Goal: Task Accomplishment & Management: Manage account settings

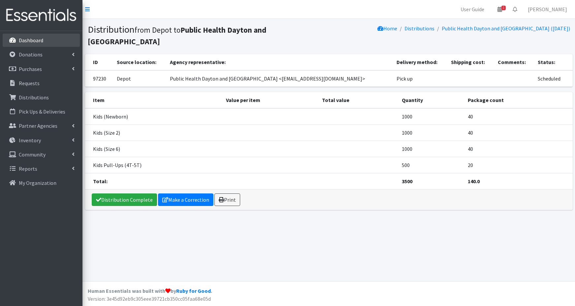
click at [27, 38] on p "Dashboard" at bounding box center [31, 40] width 24 height 7
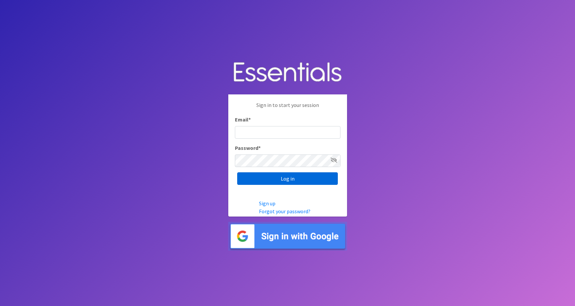
type input "maggie.schneemann@gmail.com"
click at [257, 180] on input "Log in" at bounding box center [287, 178] width 101 height 13
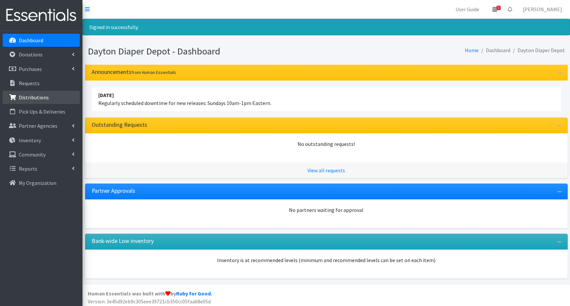
click at [37, 100] on p "Distributions" at bounding box center [34, 97] width 30 height 7
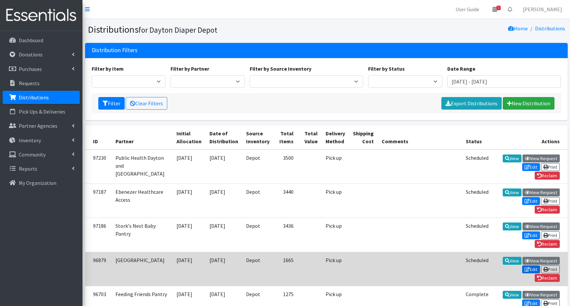
click at [532, 265] on link "Edit" at bounding box center [531, 269] width 18 height 8
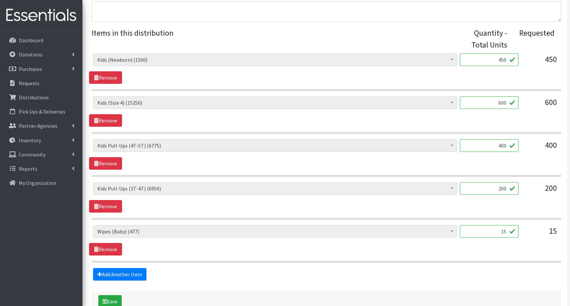
scroll to position [297, 0]
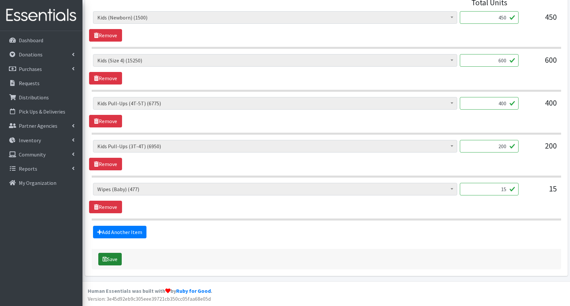
click at [109, 259] on button "Save" at bounding box center [109, 259] width 23 height 13
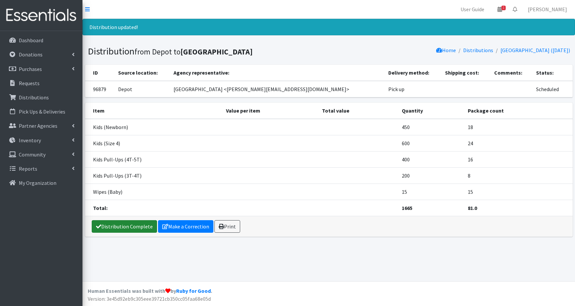
click at [119, 226] on link "Distribution Complete" at bounding box center [124, 226] width 65 height 13
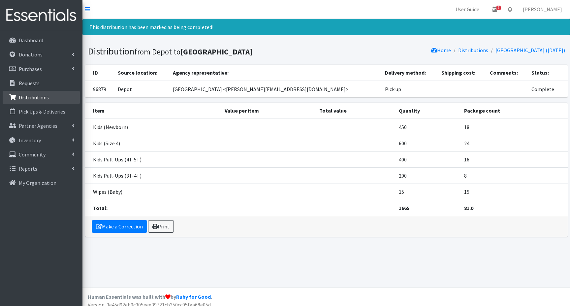
click at [35, 98] on p "Distributions" at bounding box center [34, 97] width 30 height 7
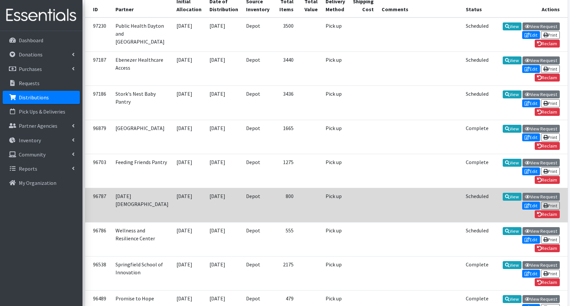
scroll to position [165, 0]
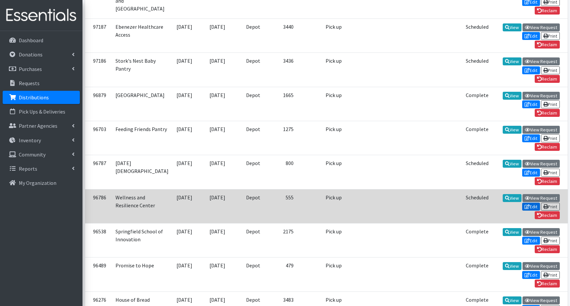
click at [529, 203] on link "Edit" at bounding box center [531, 207] width 18 height 8
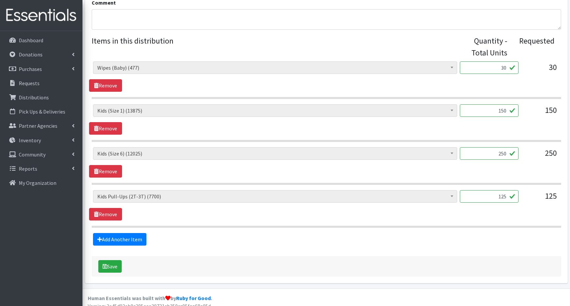
scroll to position [254, 0]
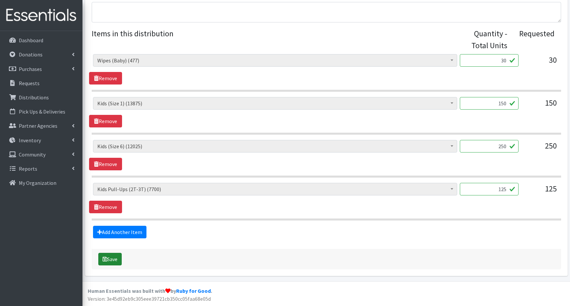
click at [111, 258] on button "Save" at bounding box center [109, 259] width 23 height 13
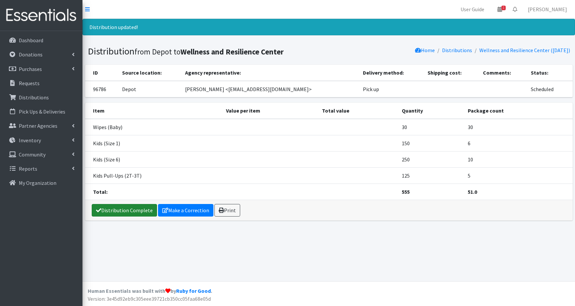
click at [115, 212] on link "Distribution Complete" at bounding box center [124, 210] width 65 height 13
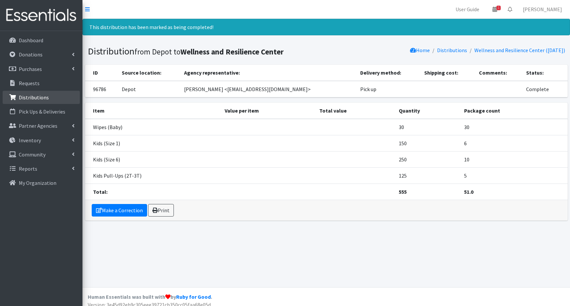
click at [39, 96] on p "Distributions" at bounding box center [34, 97] width 30 height 7
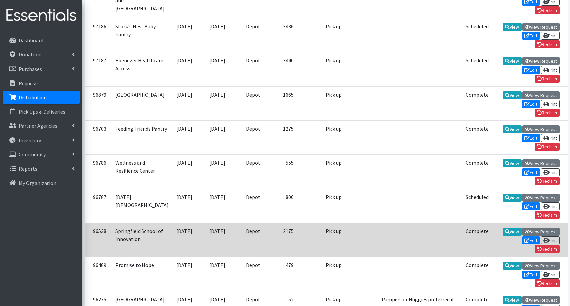
scroll to position [198, 0]
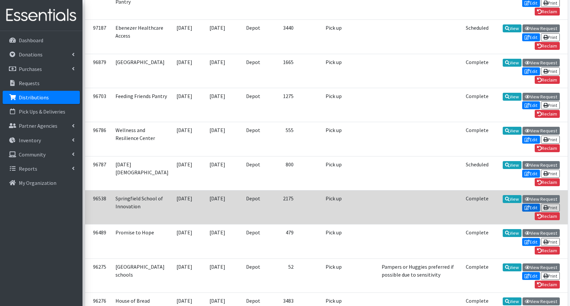
click at [532, 204] on link "Edit" at bounding box center [531, 208] width 18 height 8
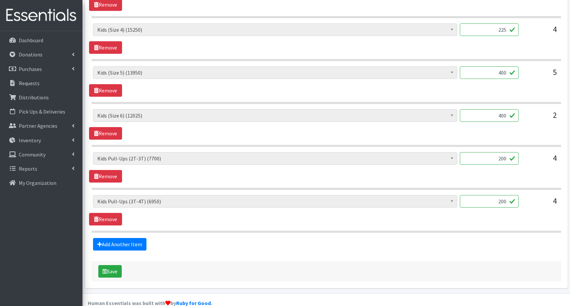
scroll to position [382, 0]
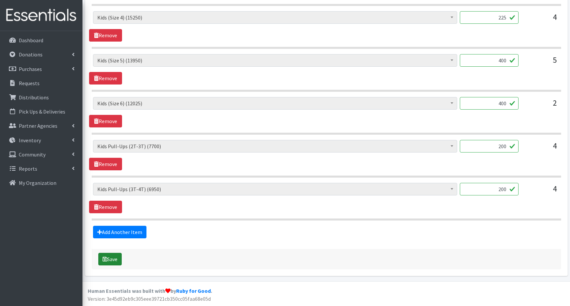
click at [113, 258] on button "Save" at bounding box center [109, 259] width 23 height 13
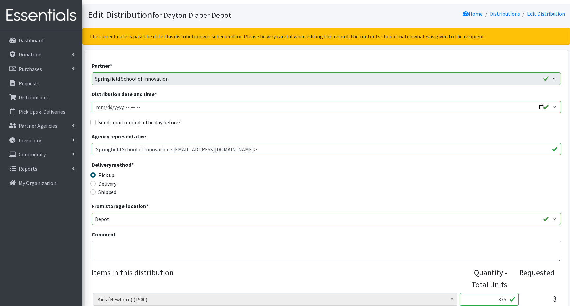
scroll to position [0, 0]
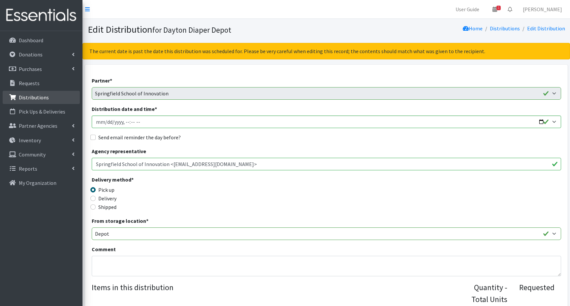
click at [29, 97] on p "Distributions" at bounding box center [34, 97] width 30 height 7
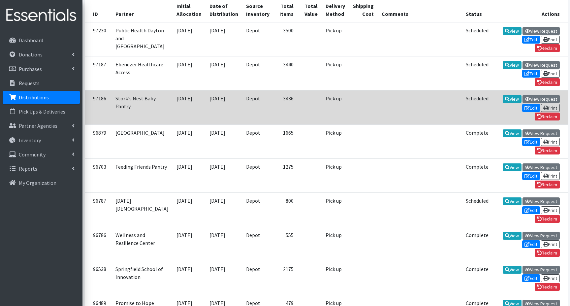
scroll to position [165, 0]
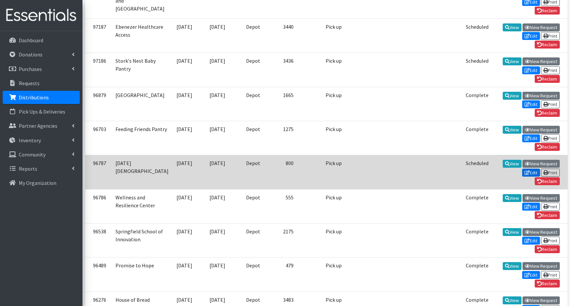
click at [529, 169] on link "Edit" at bounding box center [531, 173] width 18 height 8
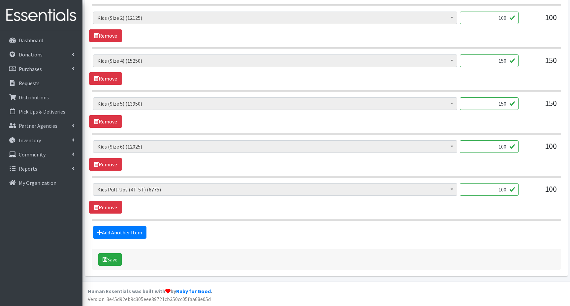
scroll to position [382, 0]
click at [115, 259] on button "Save" at bounding box center [109, 259] width 23 height 13
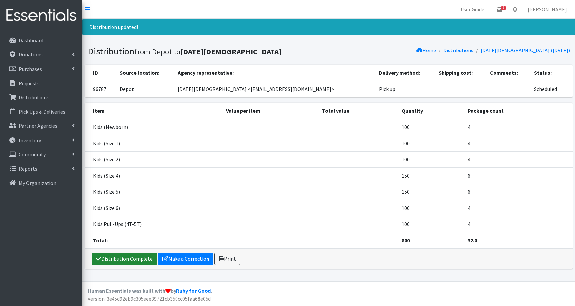
click at [115, 259] on link "Distribution Complete" at bounding box center [124, 258] width 65 height 13
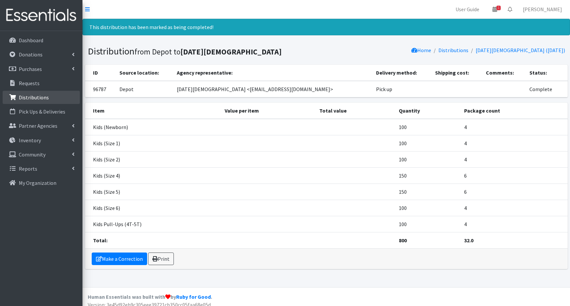
click at [25, 97] on p "Distributions" at bounding box center [34, 97] width 30 height 7
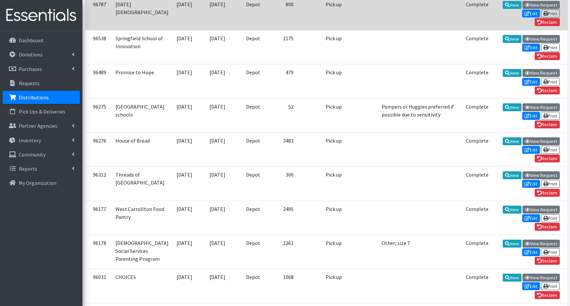
scroll to position [429, 0]
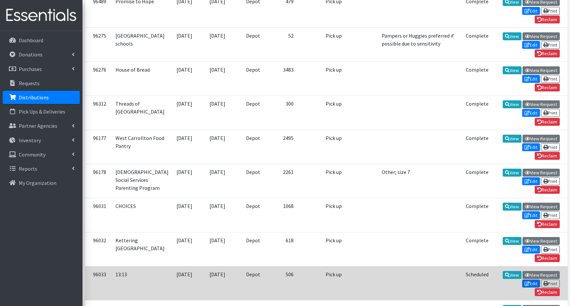
click at [531, 279] on link "Edit" at bounding box center [531, 283] width 18 height 8
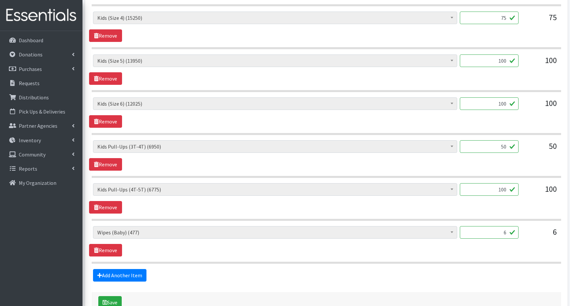
scroll to position [425, 0]
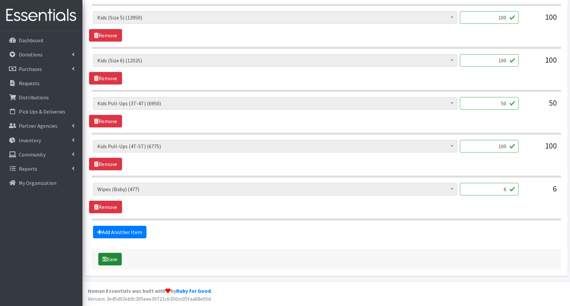
click at [117, 260] on button "Save" at bounding box center [109, 259] width 23 height 13
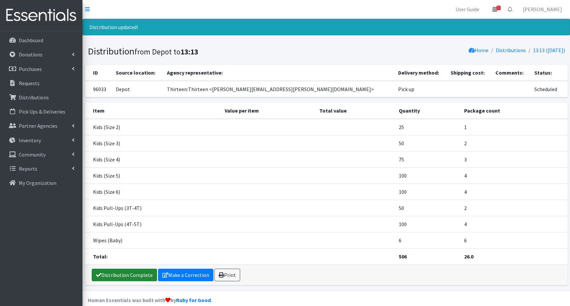
click at [126, 275] on link "Distribution Complete" at bounding box center [124, 275] width 65 height 13
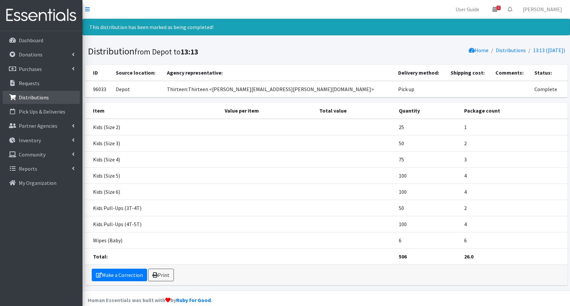
click at [27, 100] on p "Distributions" at bounding box center [34, 97] width 30 height 7
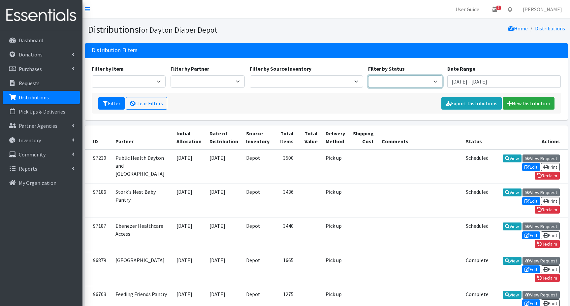
click at [420, 79] on select "Scheduled Complete" at bounding box center [405, 81] width 74 height 13
select select "5"
click at [368, 75] on select "Scheduled Complete" at bounding box center [405, 81] width 74 height 13
click at [116, 104] on button "Filter" at bounding box center [111, 103] width 26 height 13
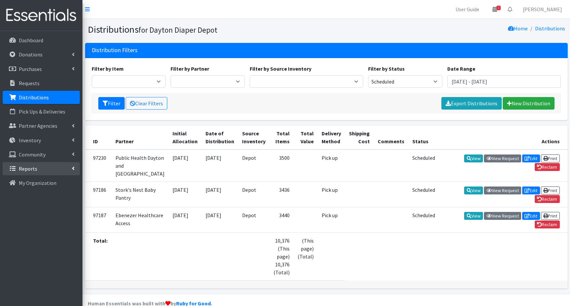
click at [36, 170] on p "Reports" at bounding box center [28, 168] width 18 height 7
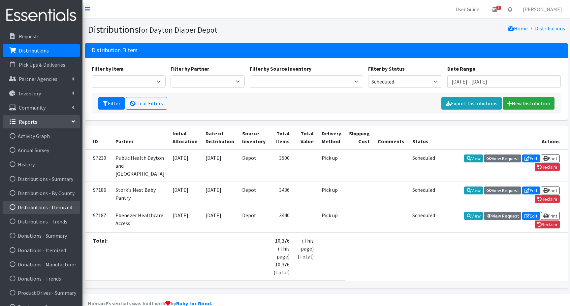
scroll to position [66, 0]
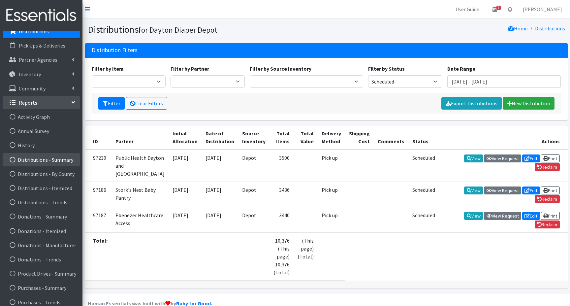
click at [50, 159] on link "Distributions - Summary" at bounding box center [41, 159] width 77 height 13
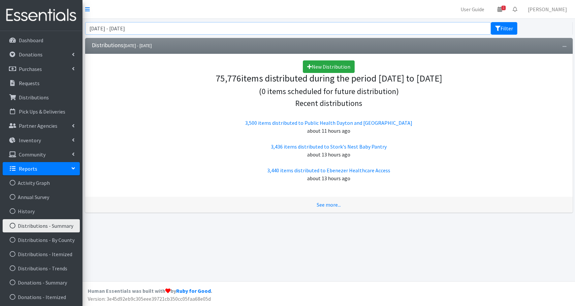
click at [161, 28] on input "[DATE] - [DATE]" at bounding box center [288, 28] width 406 height 13
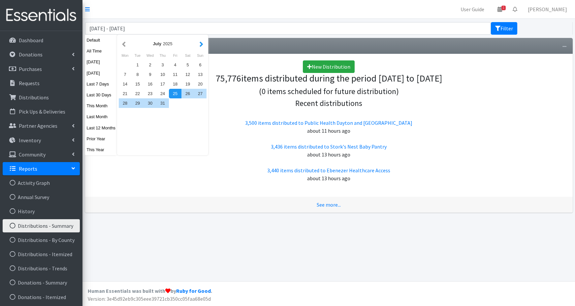
click at [202, 45] on button "button" at bounding box center [201, 44] width 7 height 8
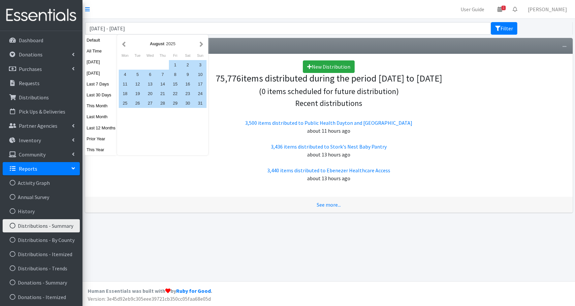
click at [202, 45] on button "button" at bounding box center [201, 44] width 7 height 8
click at [127, 65] on div "1" at bounding box center [125, 65] width 13 height 10
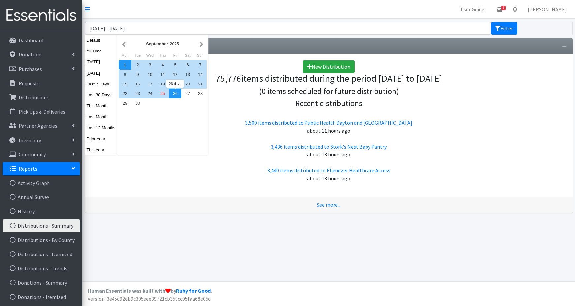
click at [175, 94] on div "26" at bounding box center [175, 94] width 13 height 10
type input "[DATE] - [DATE]"
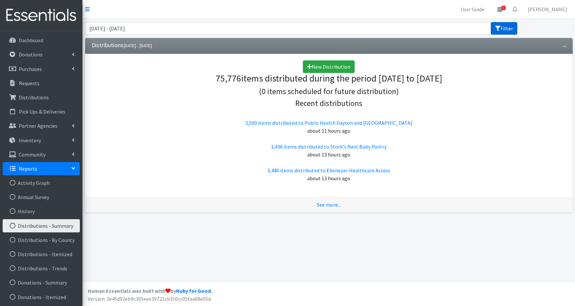
click at [506, 27] on button "Filter" at bounding box center [504, 28] width 26 height 13
